Goal: Information Seeking & Learning: Check status

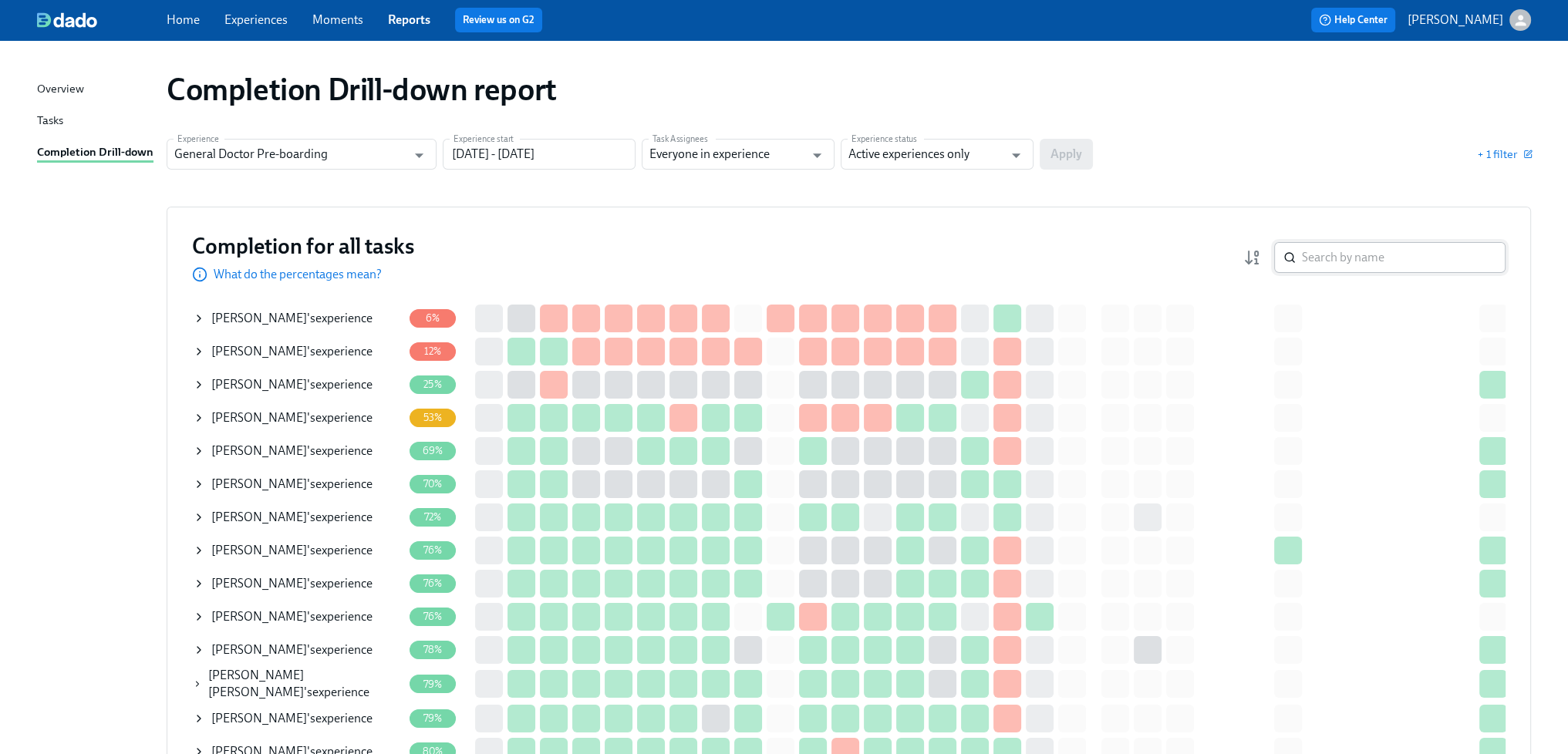
click at [1328, 262] on input "search" at bounding box center [1403, 257] width 203 height 31
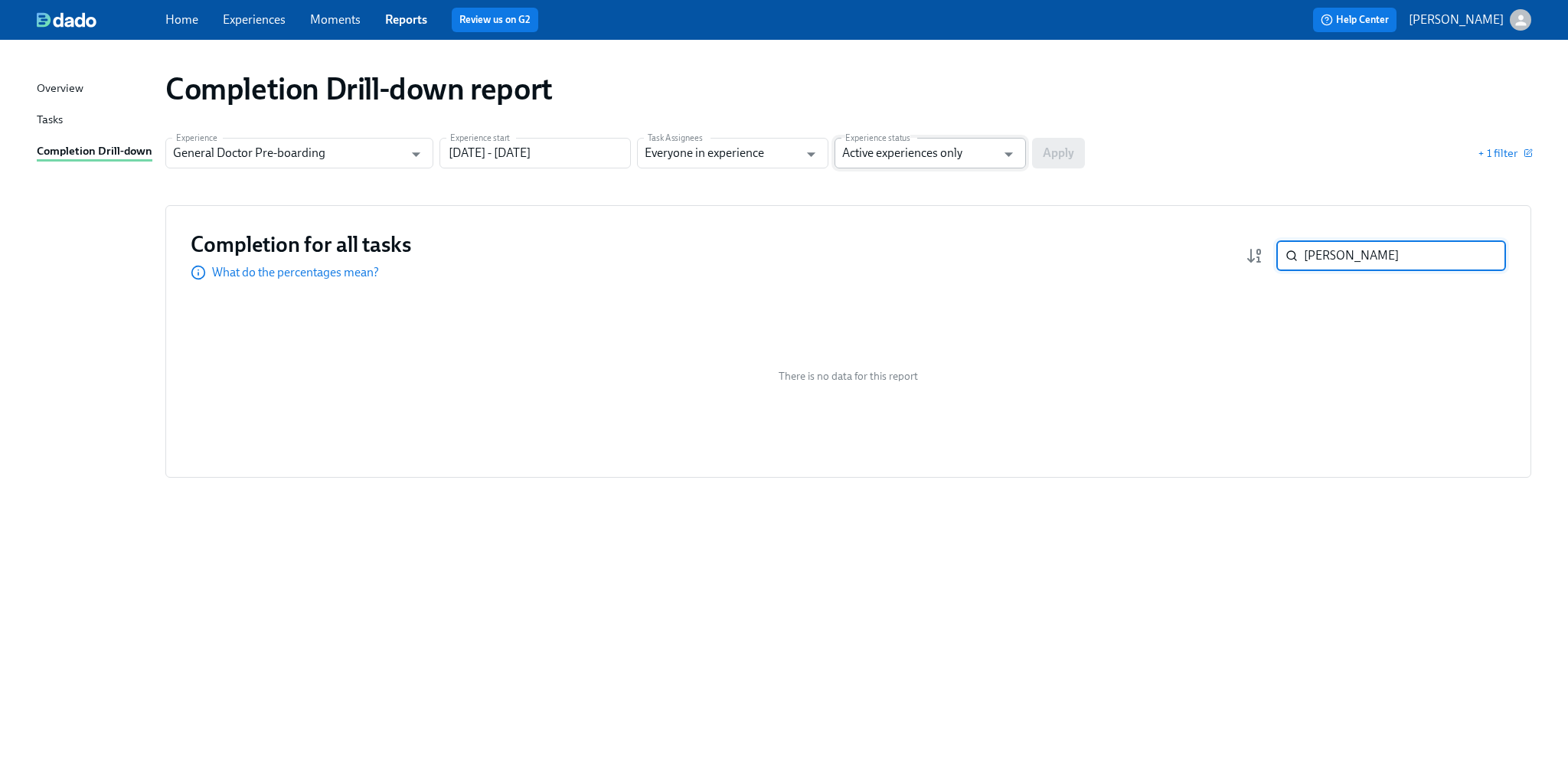
type input "[PERSON_NAME]"
click at [872, 159] on input "Active experiences only" at bounding box center [918, 153] width 153 height 30
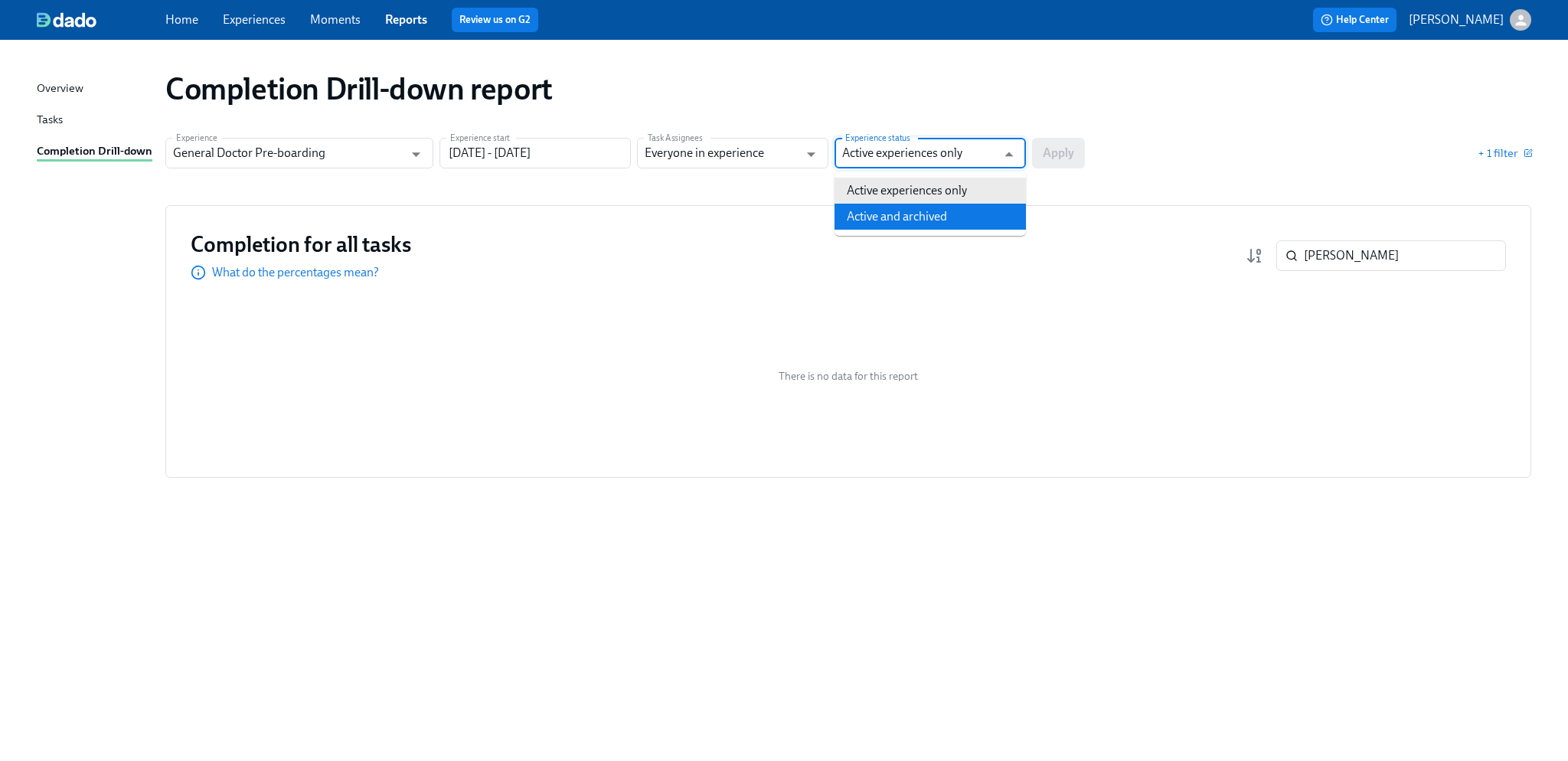
click at [890, 217] on li "Active and archived" at bounding box center [930, 216] width 191 height 26
type input "Active and archived"
click at [1059, 149] on span "Apply" at bounding box center [1058, 153] width 31 height 15
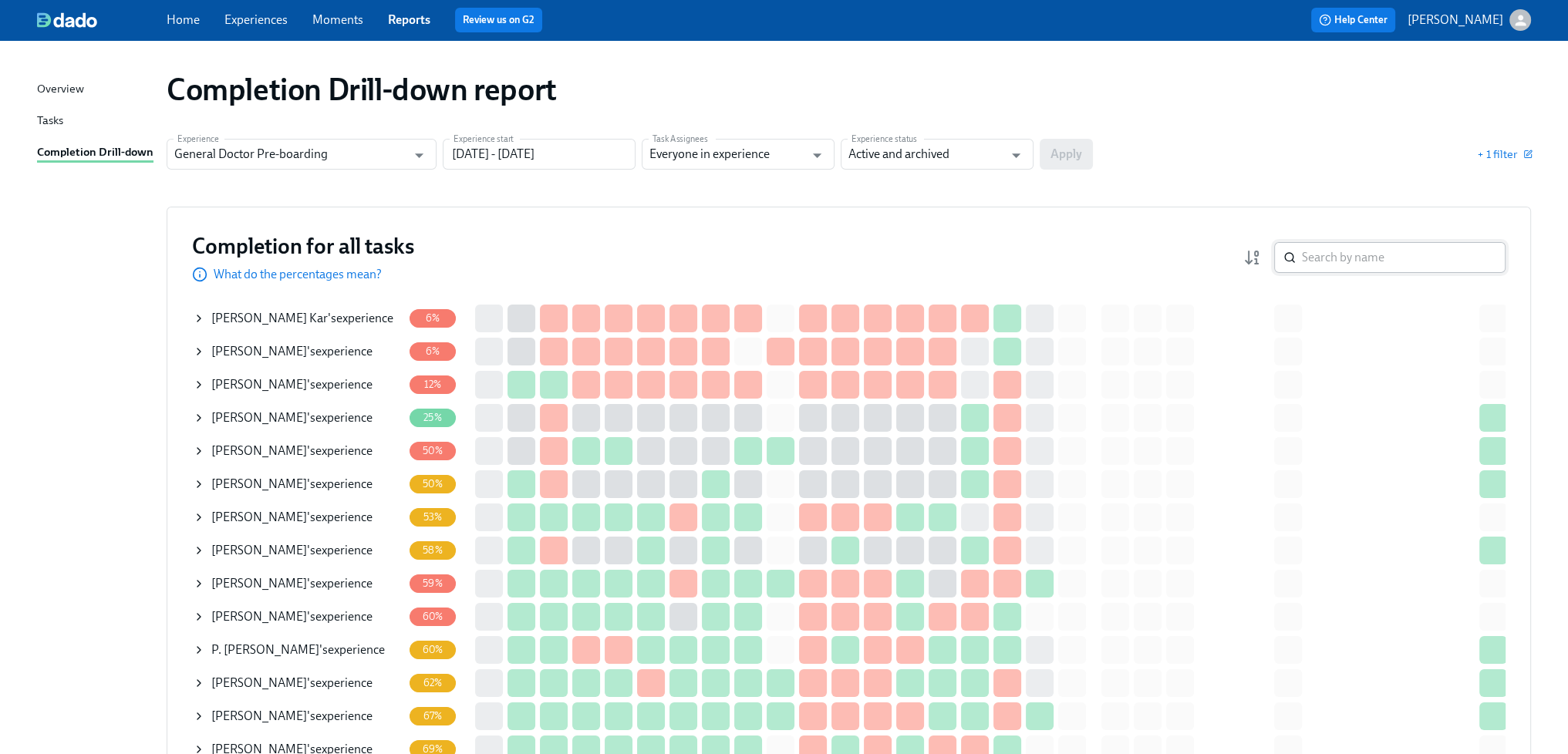
click at [1347, 258] on input "search" at bounding box center [1403, 257] width 203 height 31
type input "[PERSON_NAME]"
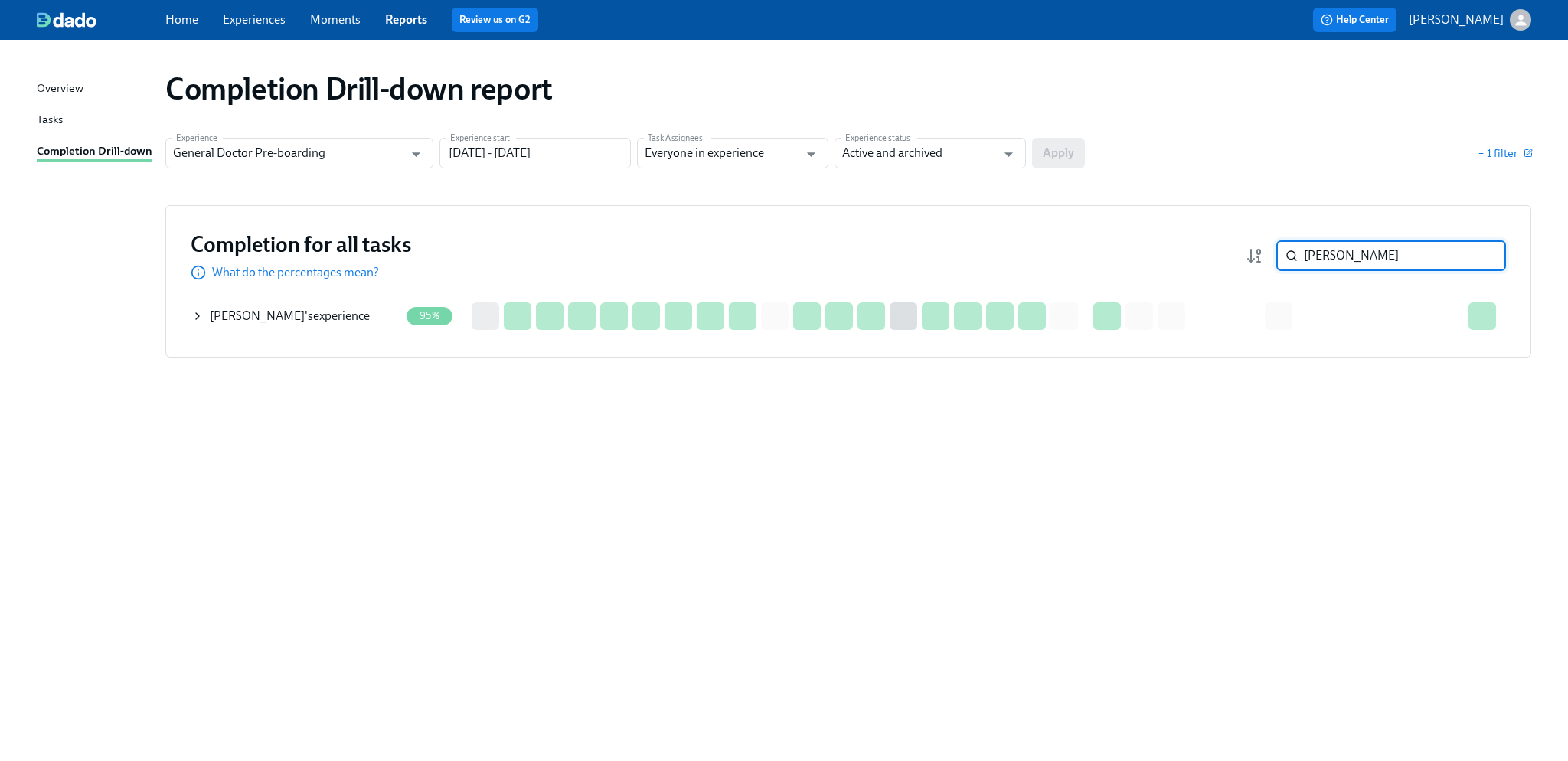
click at [321, 313] on div "[PERSON_NAME] 's experience" at bounding box center [289, 316] width 160 height 17
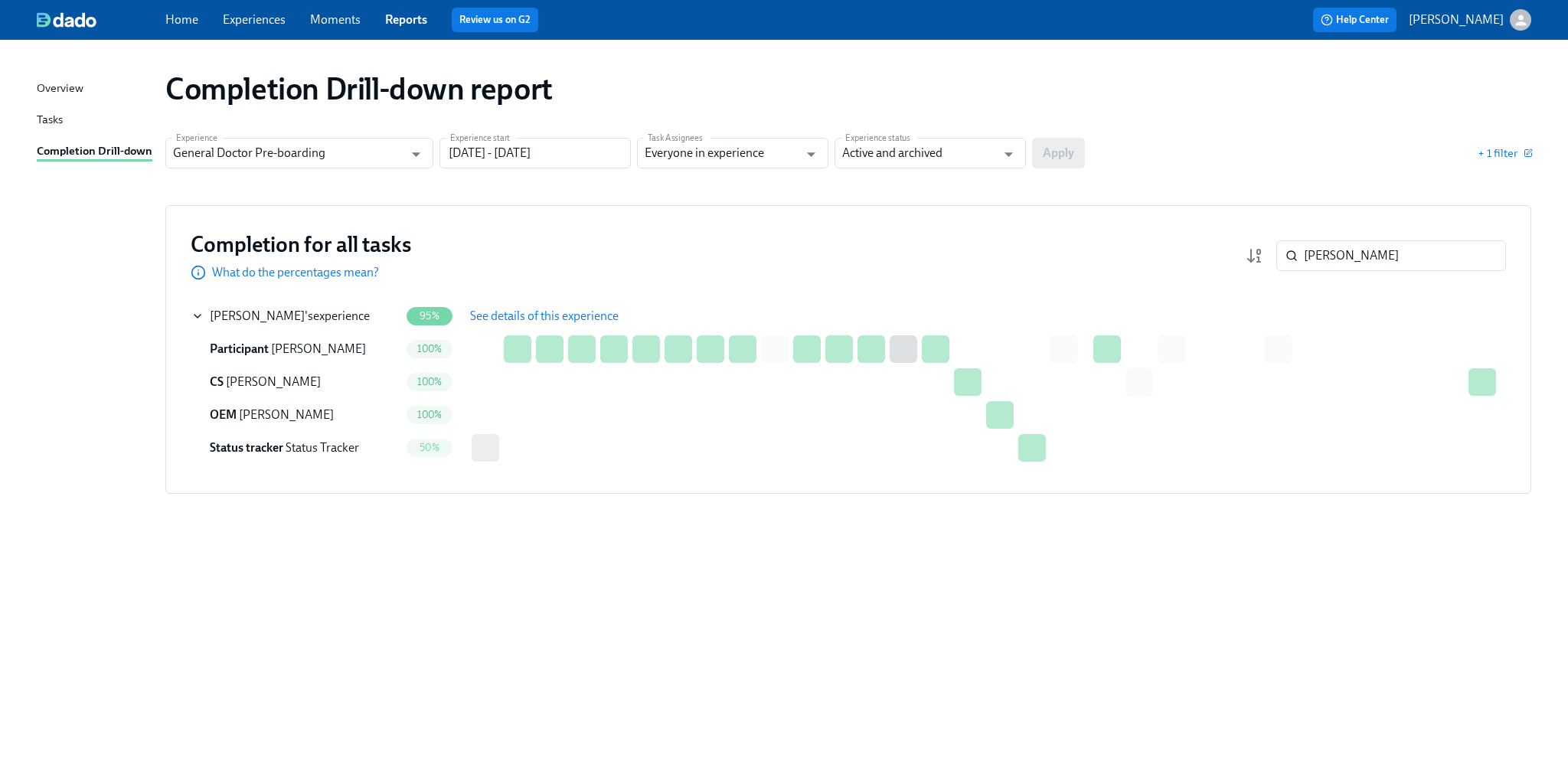
click at [506, 313] on span "See details of this experience" at bounding box center [544, 316] width 148 height 15
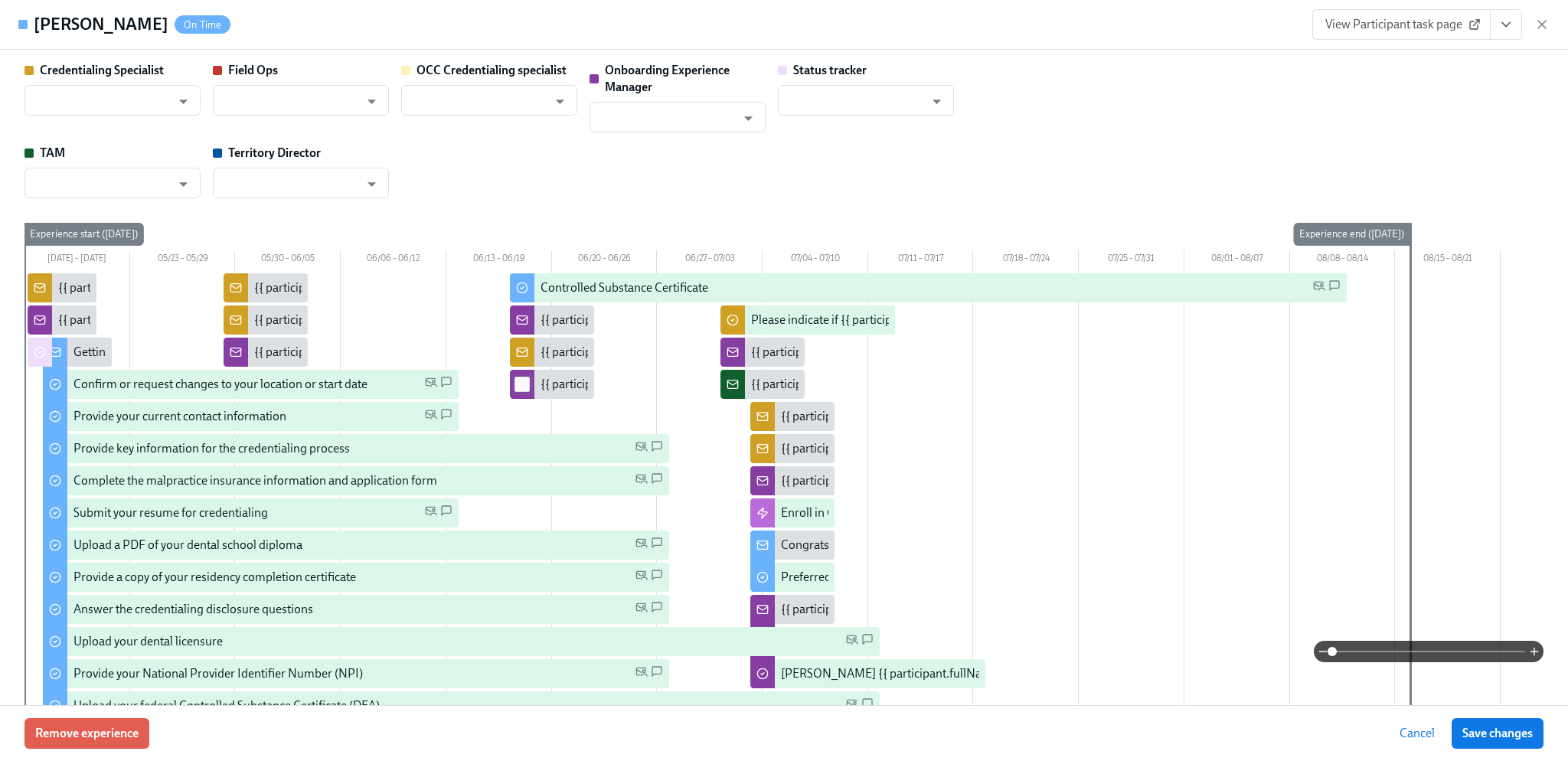
type input "[PERSON_NAME]"
type input "Status Tracker"
type input "[PERSON_NAME]"
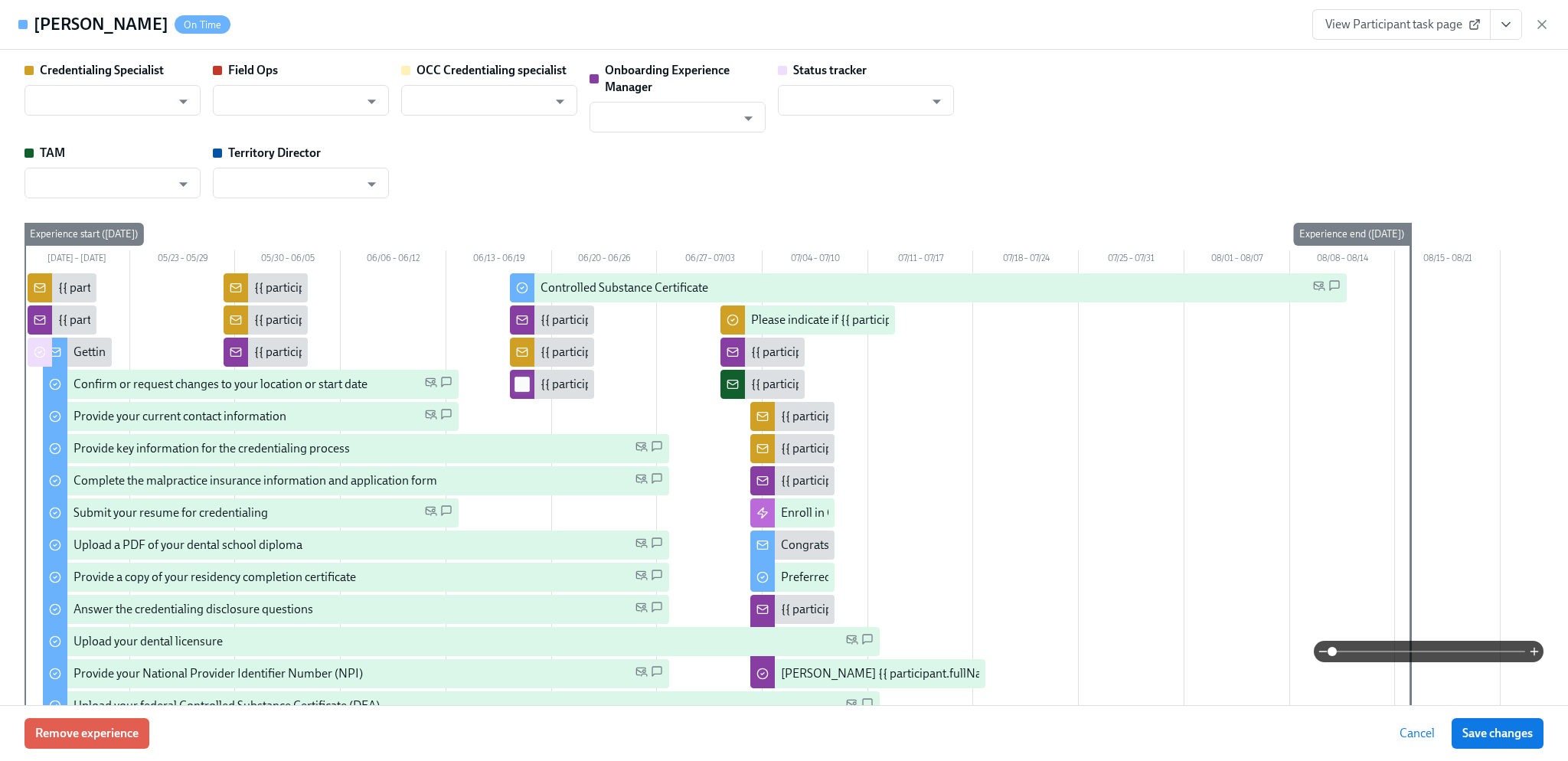
type input "[PERSON_NAME]"
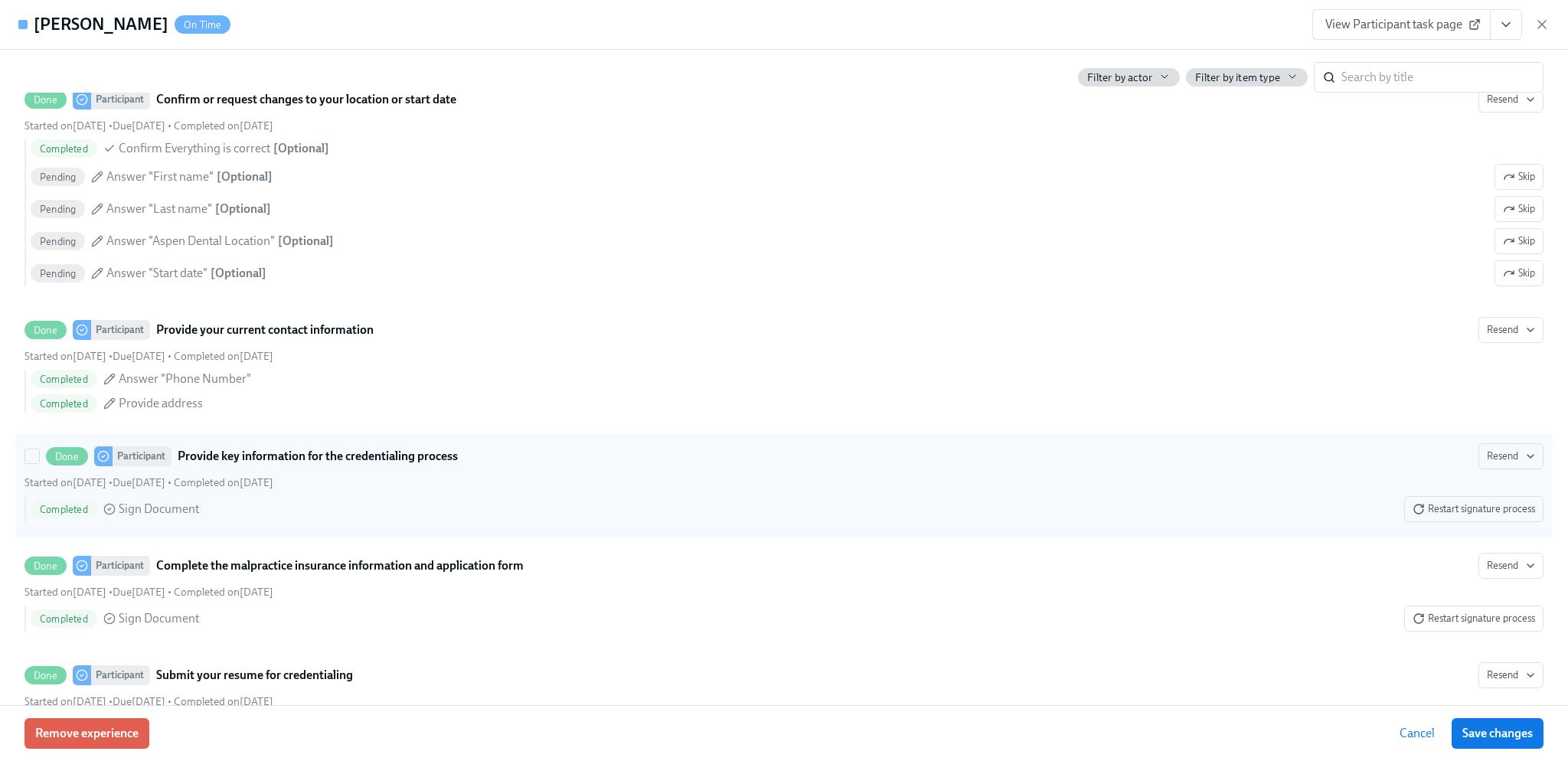
scroll to position [1607, 0]
